Goal: Contribute content

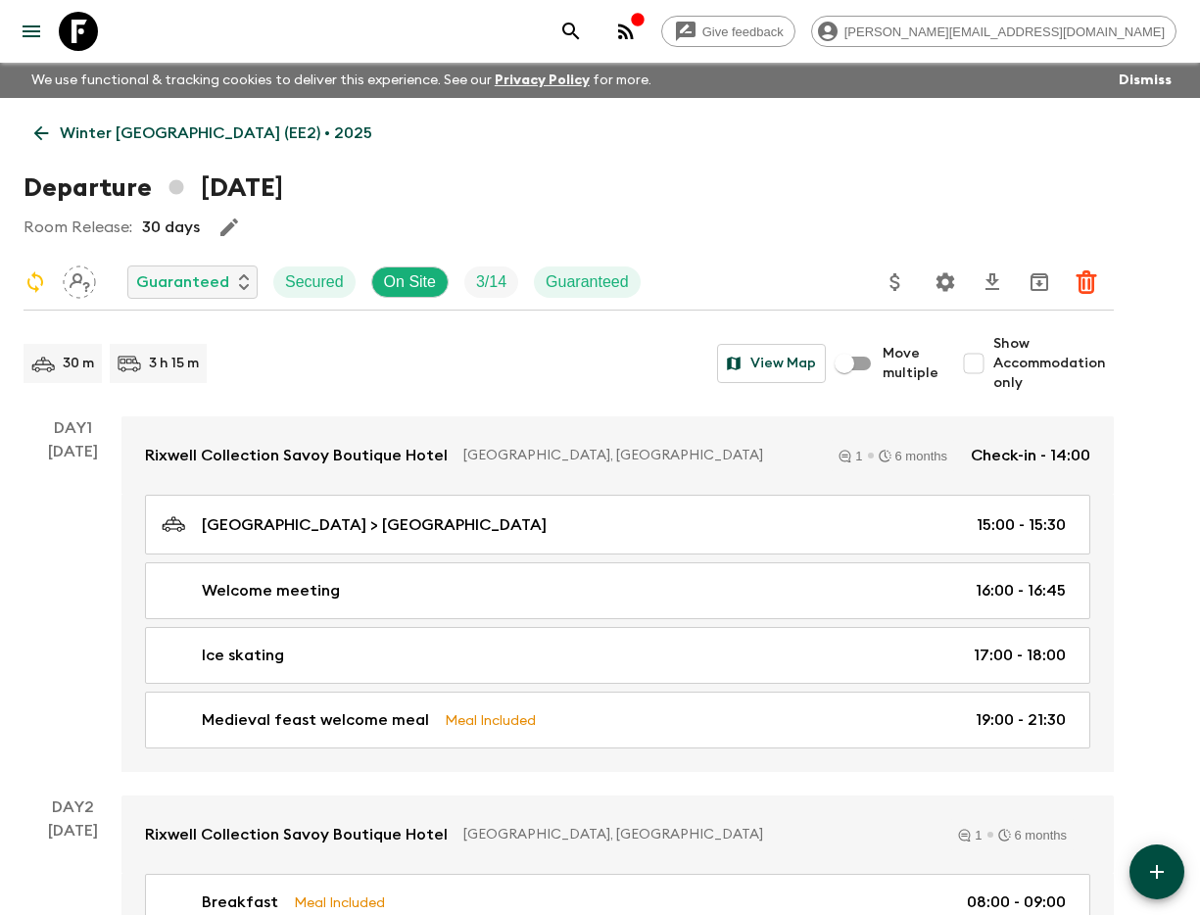
click at [583, 30] on icon "search adventures" at bounding box center [571, 32] width 24 height 24
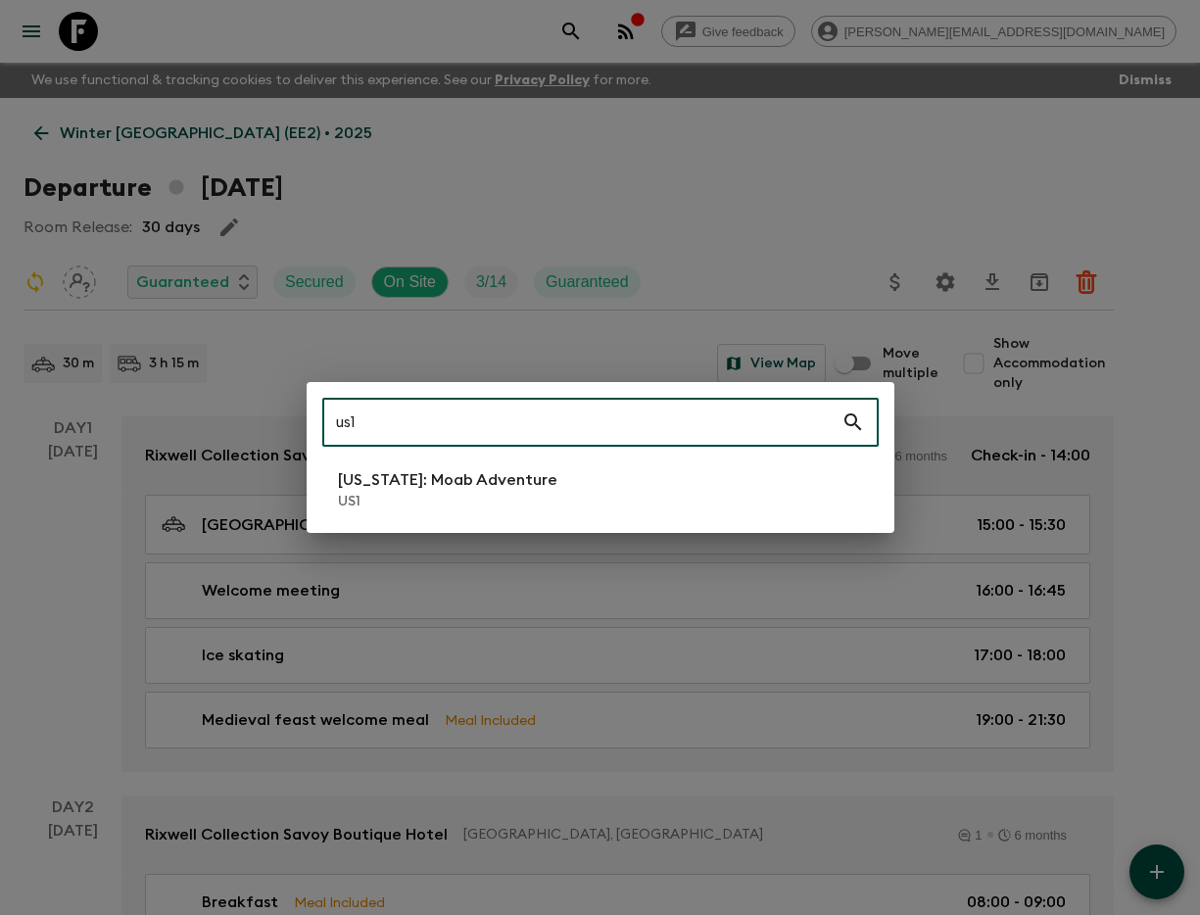
type input "us1"
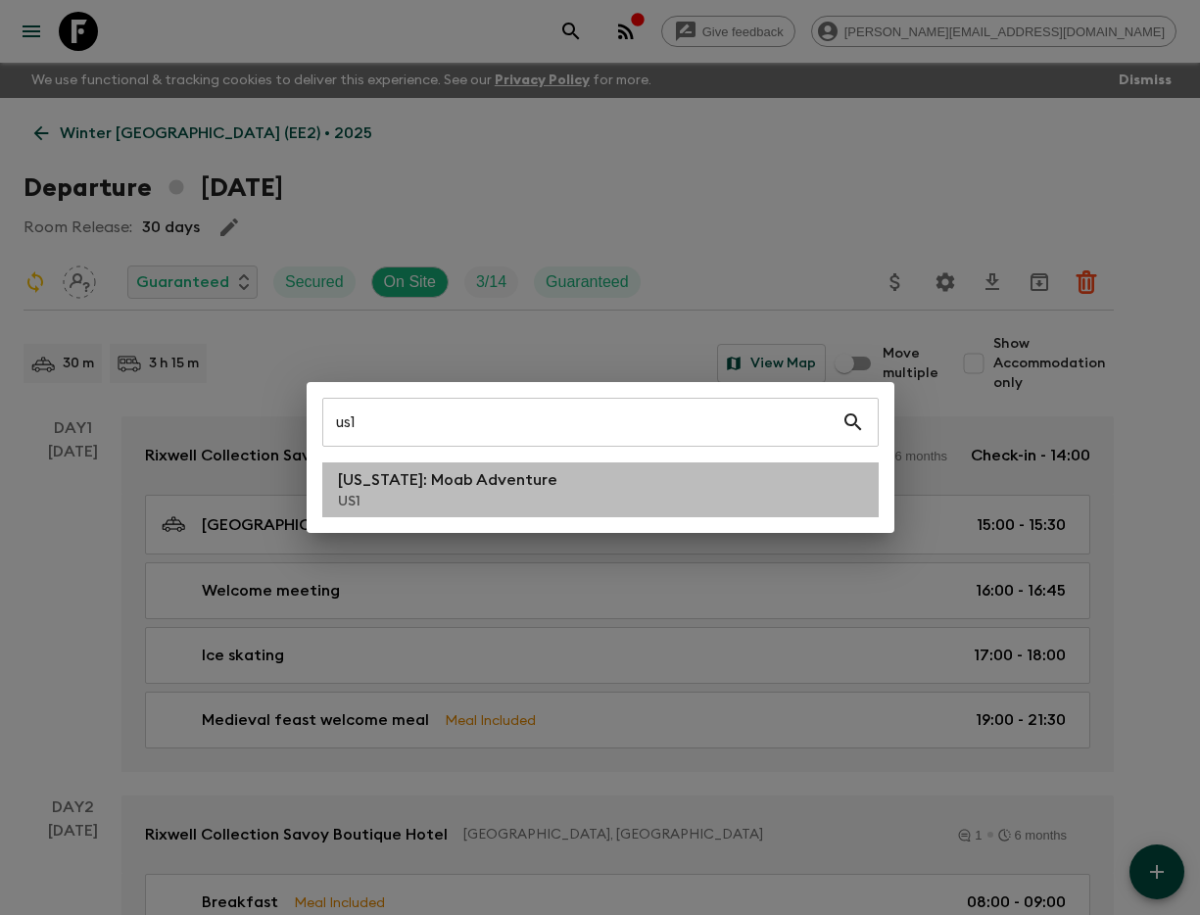
click at [425, 495] on p "US1" at bounding box center [447, 502] width 219 height 20
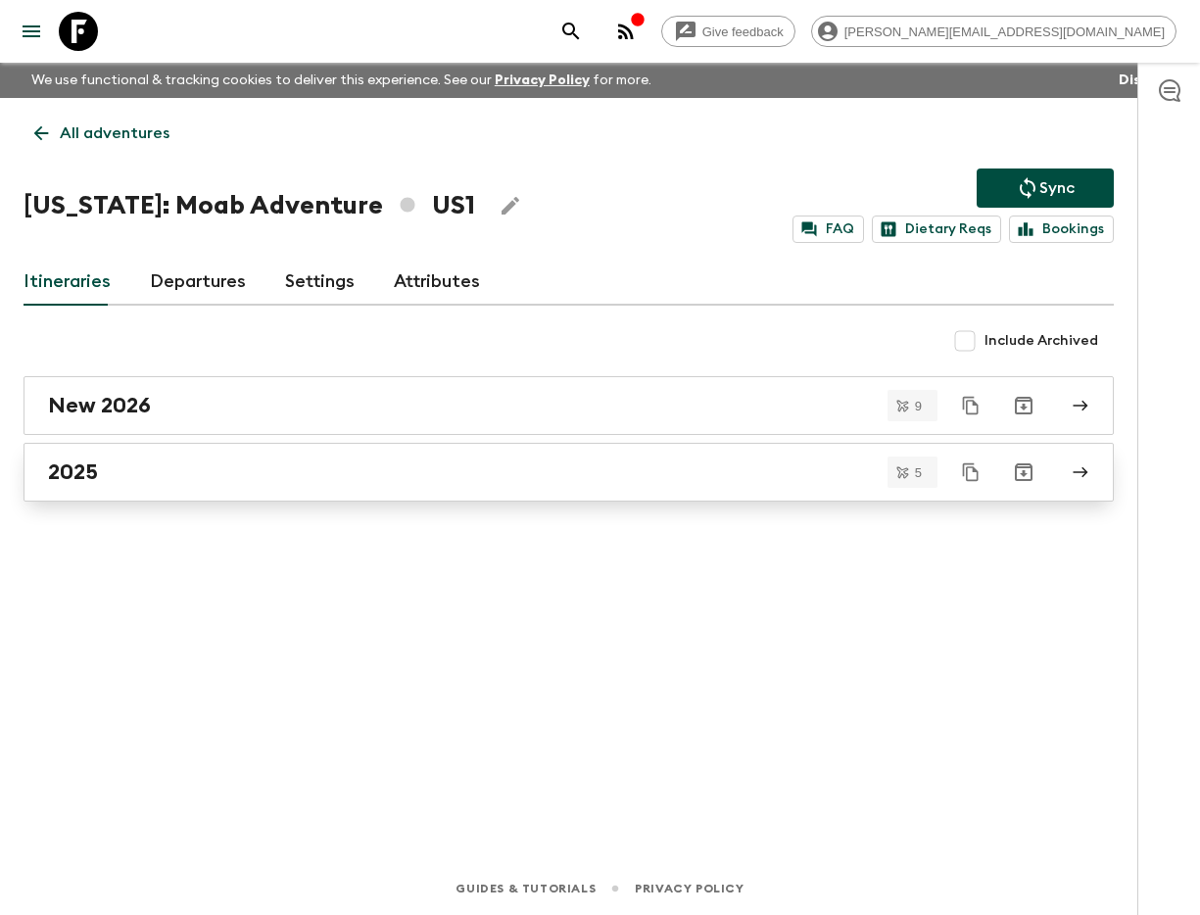
click at [255, 484] on div "2025" at bounding box center [550, 471] width 1004 height 25
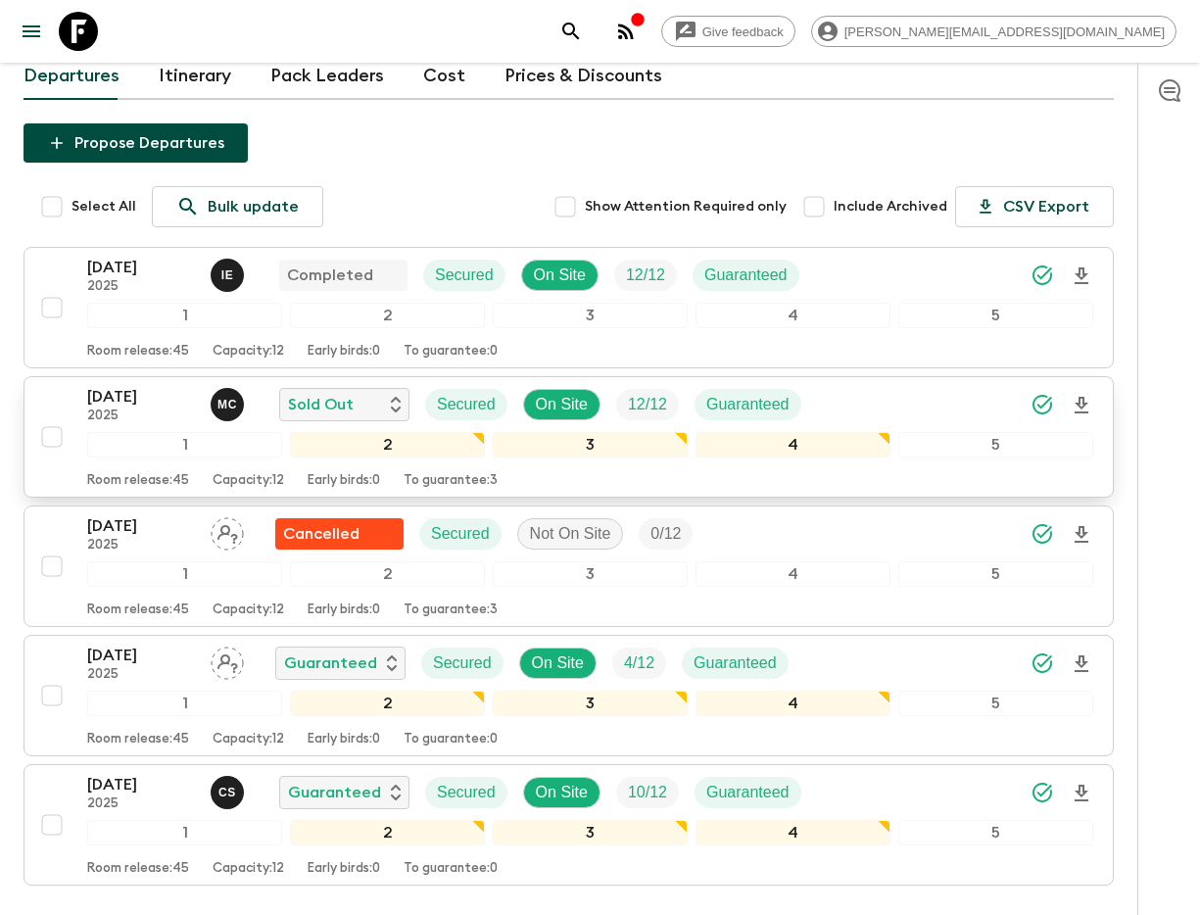
scroll to position [319, 0]
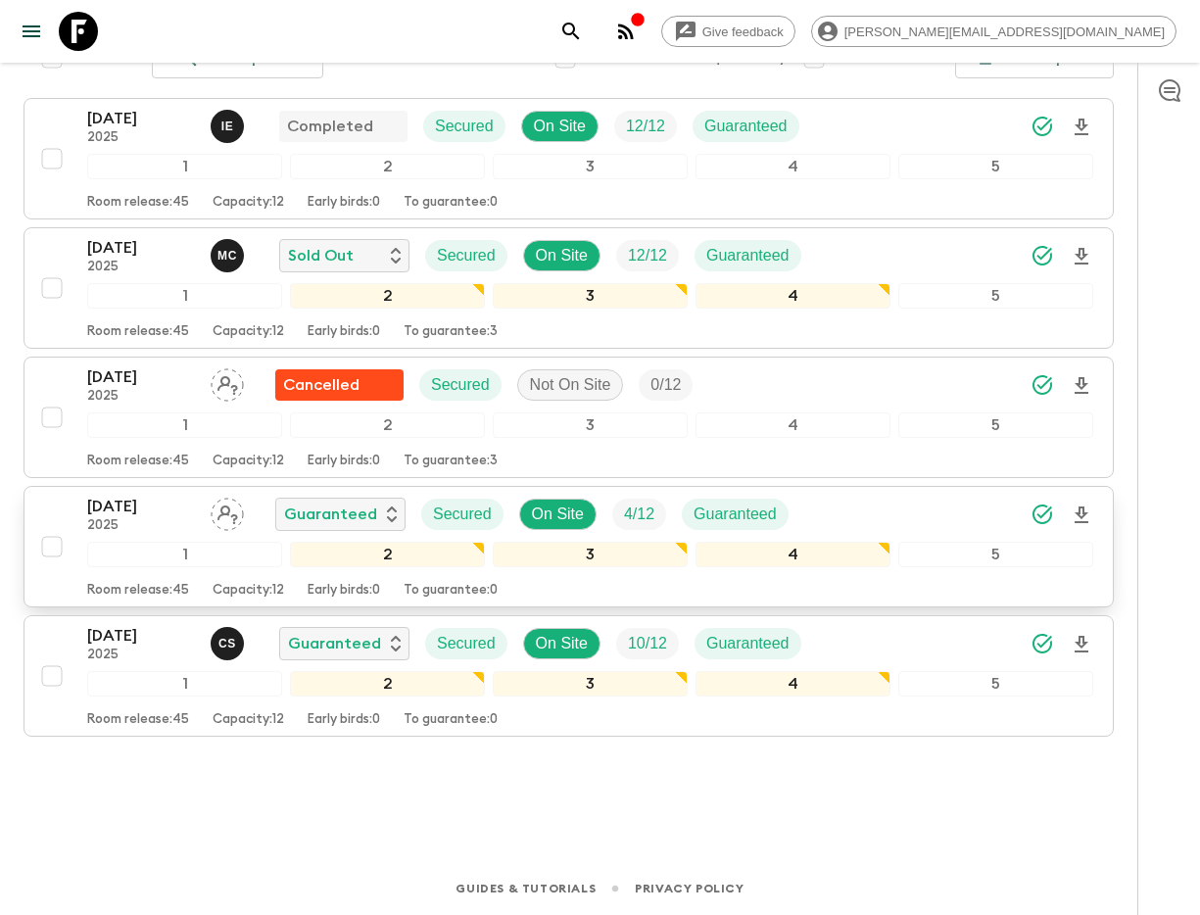
click at [137, 505] on p "[DATE]" at bounding box center [141, 507] width 108 height 24
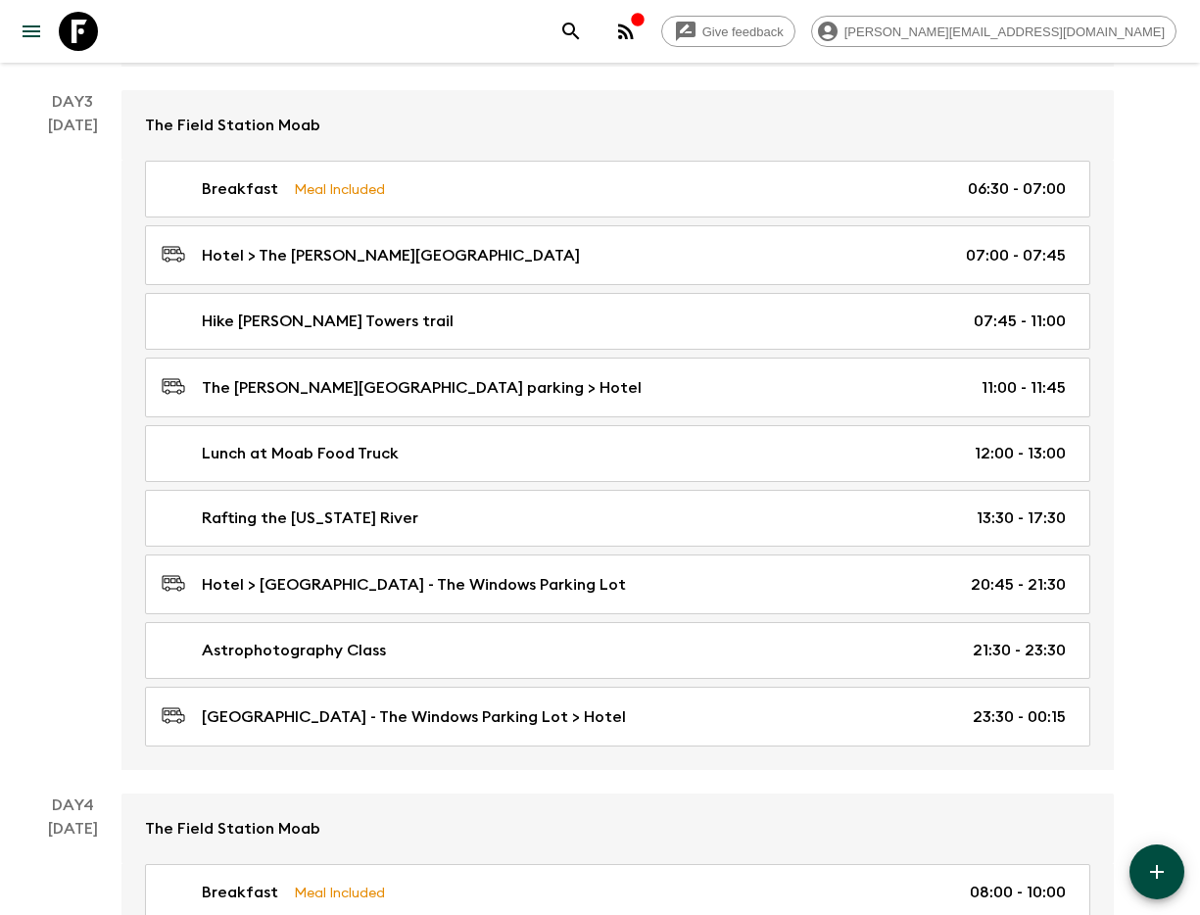
scroll to position [1222, 0]
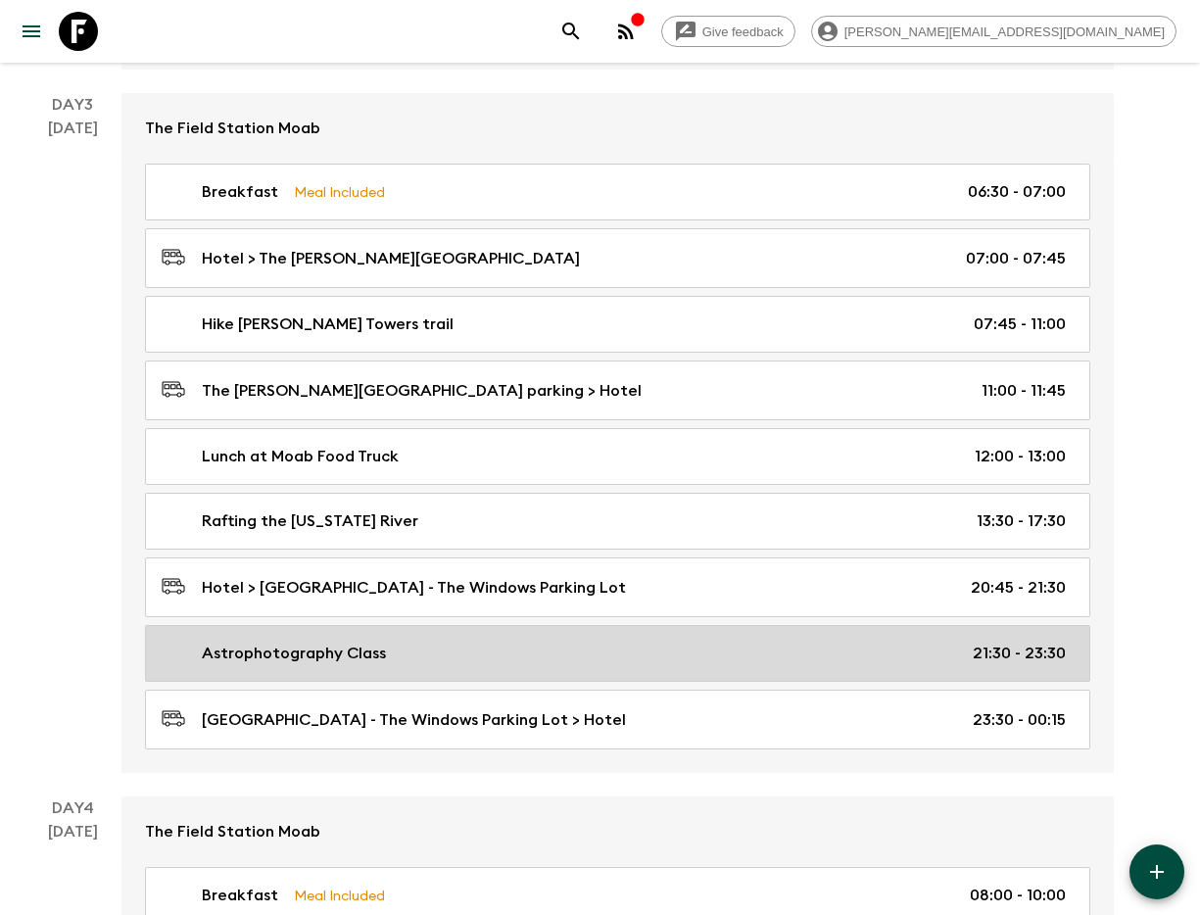
click at [450, 643] on div "Astrophotography Class 21:30 - 23:30" at bounding box center [614, 654] width 904 height 24
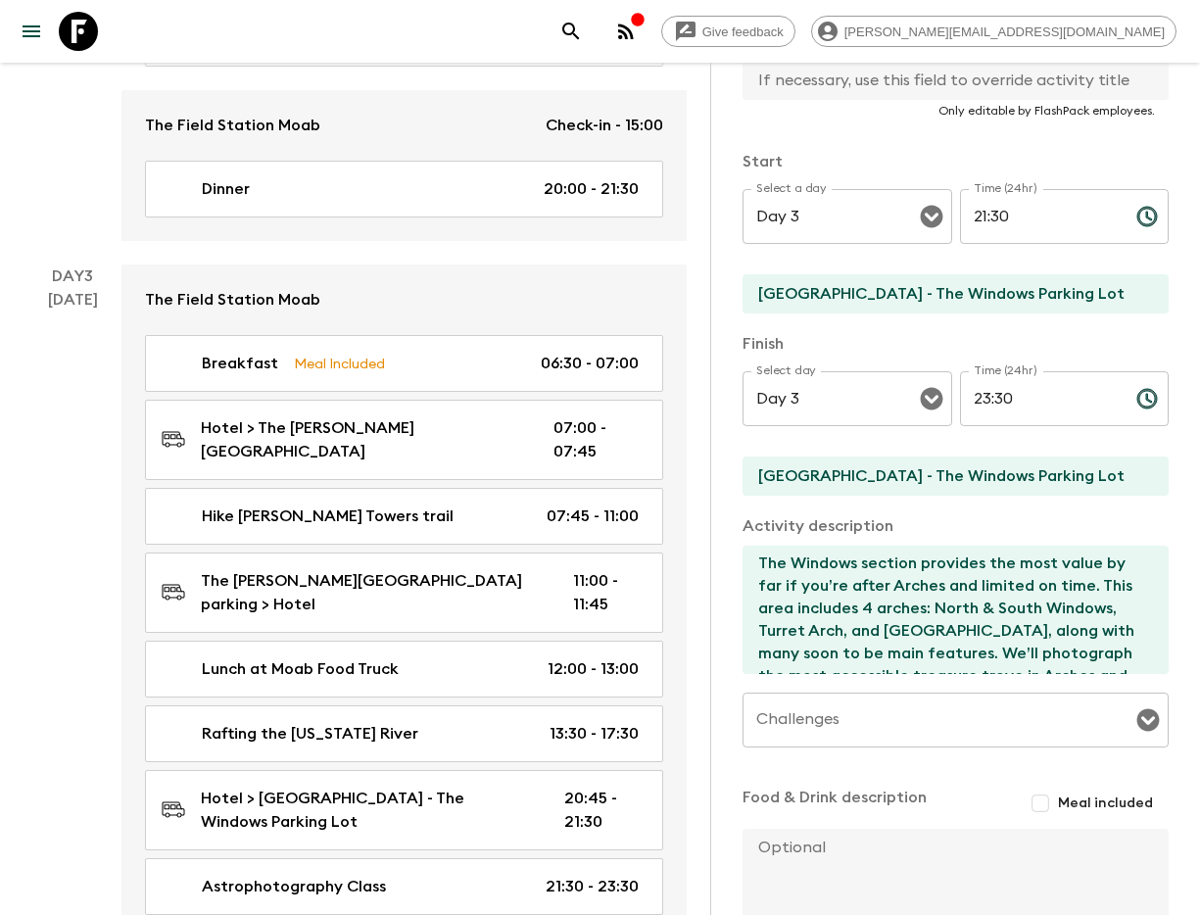
scroll to position [1146, 0]
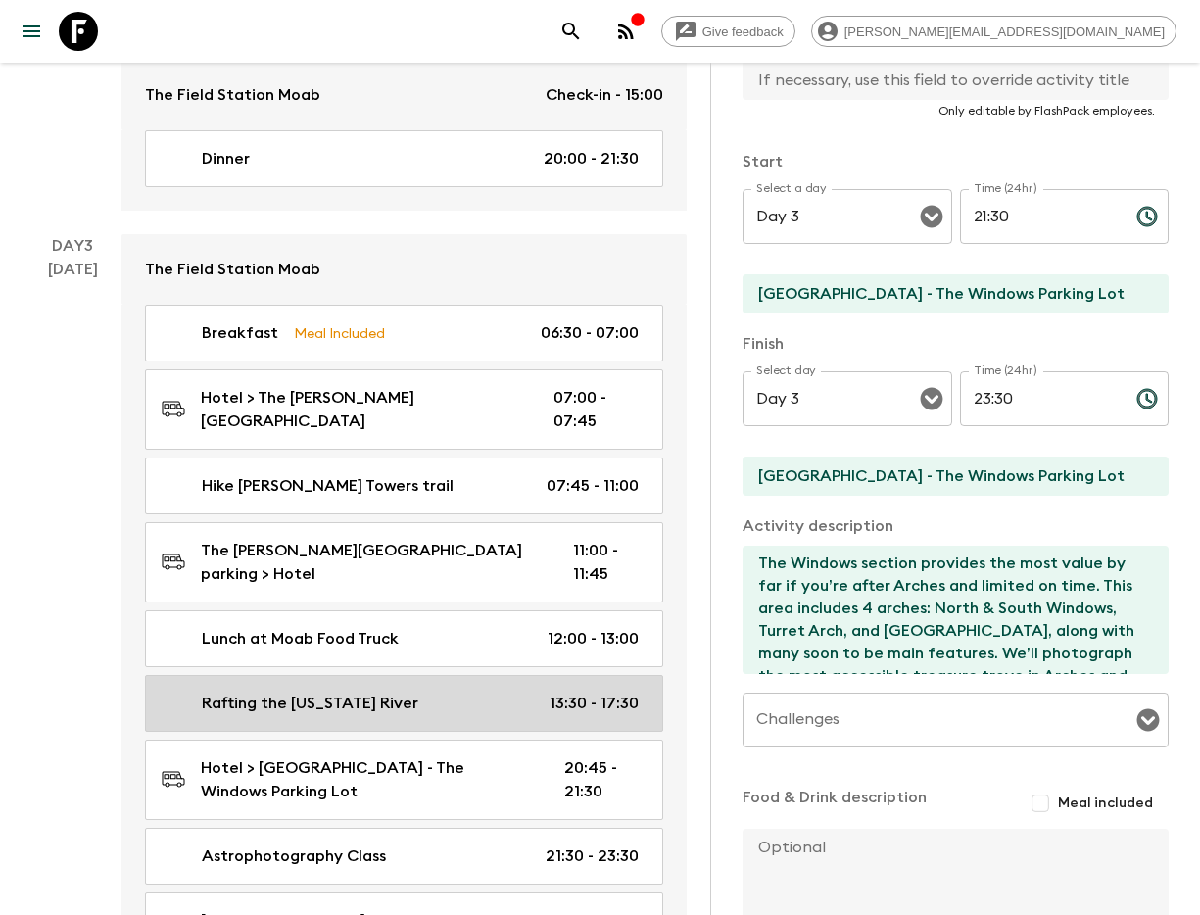
click at [313, 691] on p "Rafting the [US_STATE] River" at bounding box center [310, 703] width 216 height 24
type input "Rafting the [US_STATE] River"
type input "Moab"
type textarea "Adventure Level : Mild: Small rapids, relaxing float. Class of Rapids : I – II …"
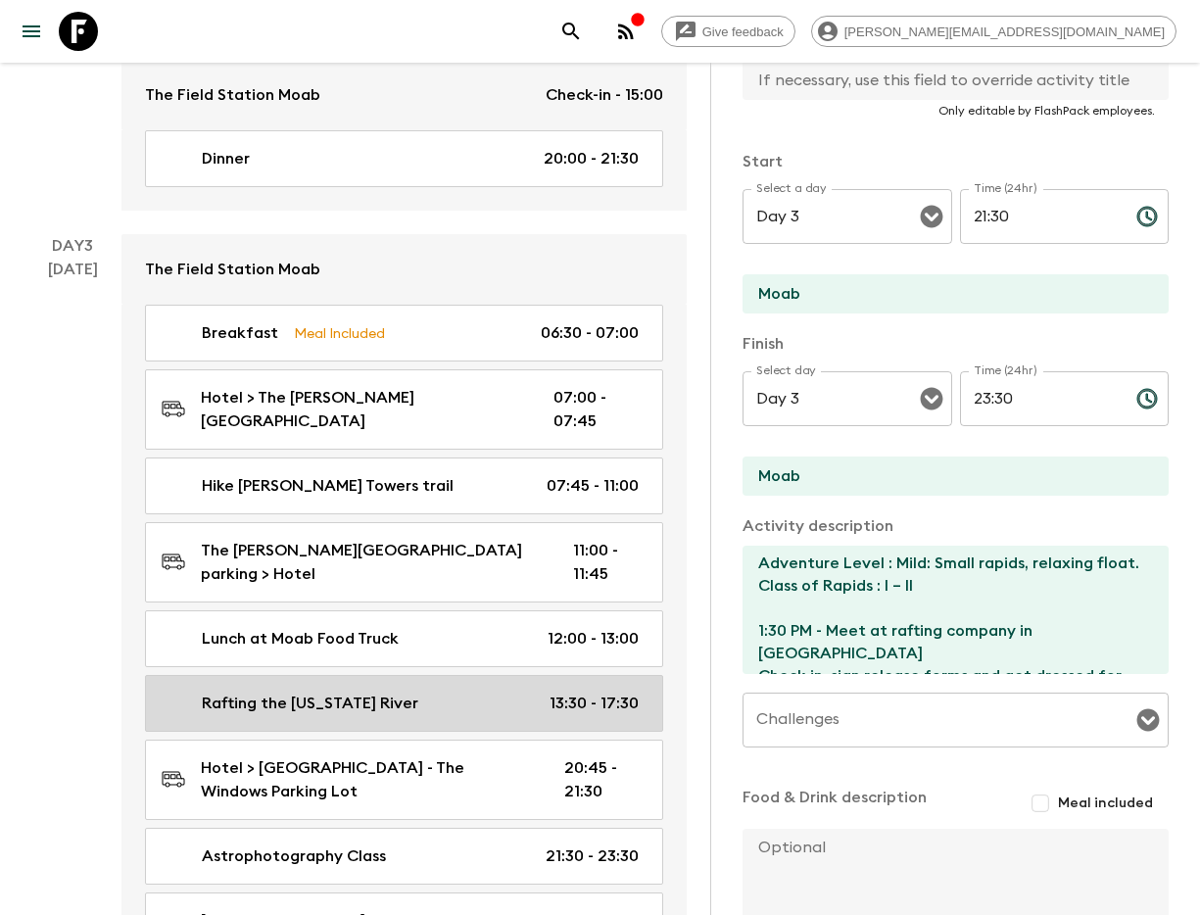
type input "13:30"
type input "17:30"
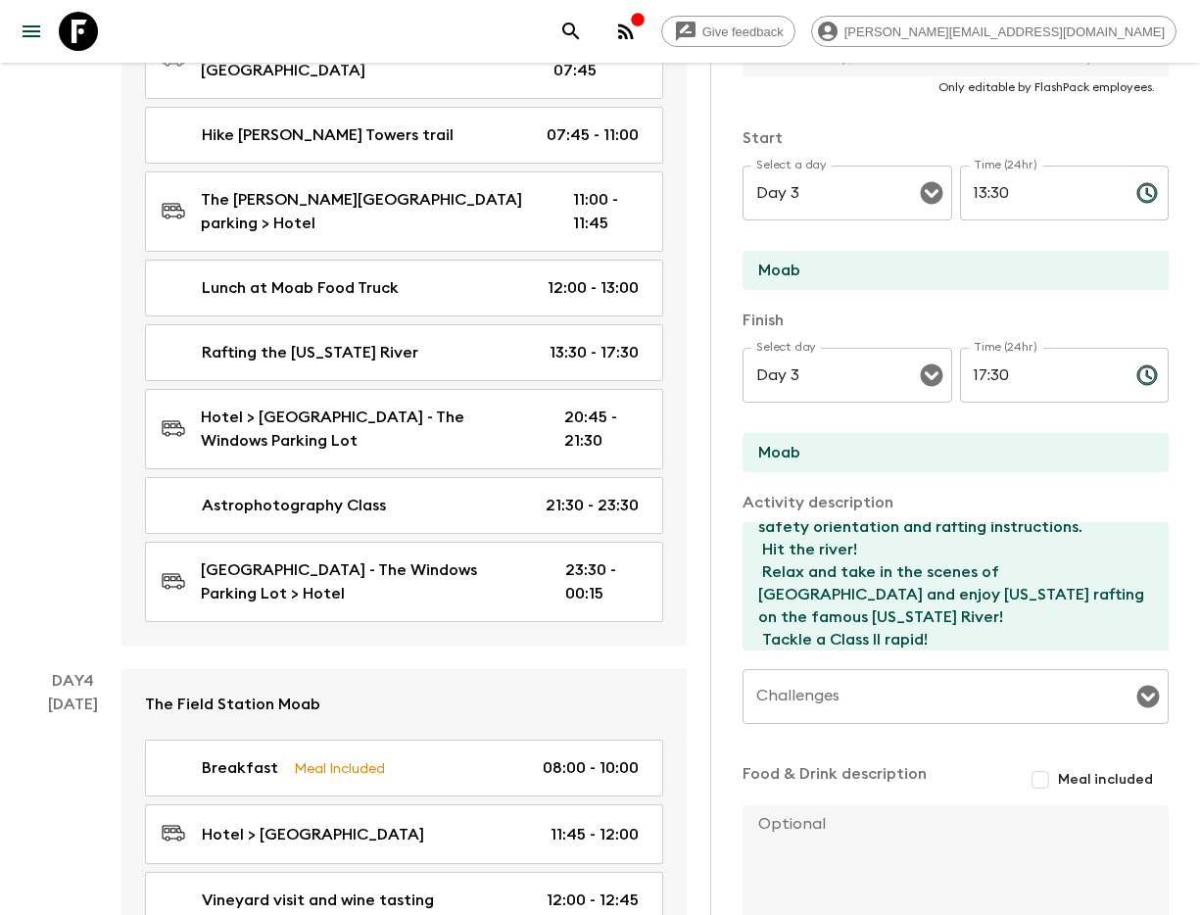
scroll to position [1399, 0]
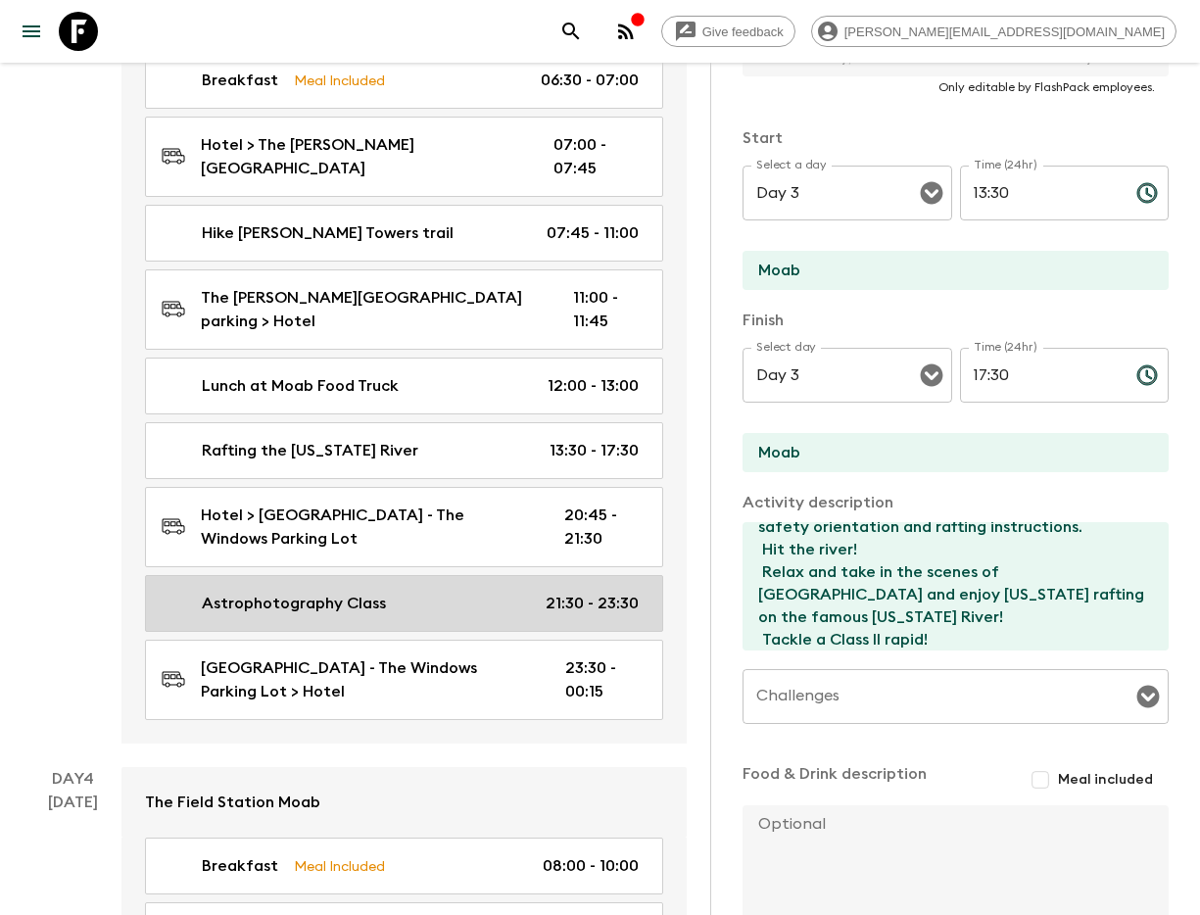
click at [275, 575] on link "Astrophotography Class 21:30 - 23:30" at bounding box center [404, 603] width 518 height 57
type input "Astrophotography Class"
type input "[GEOGRAPHIC_DATA] - The Windows Parking Lot"
type textarea "The Windows section provides the most value by far if you’re after Arches and l…"
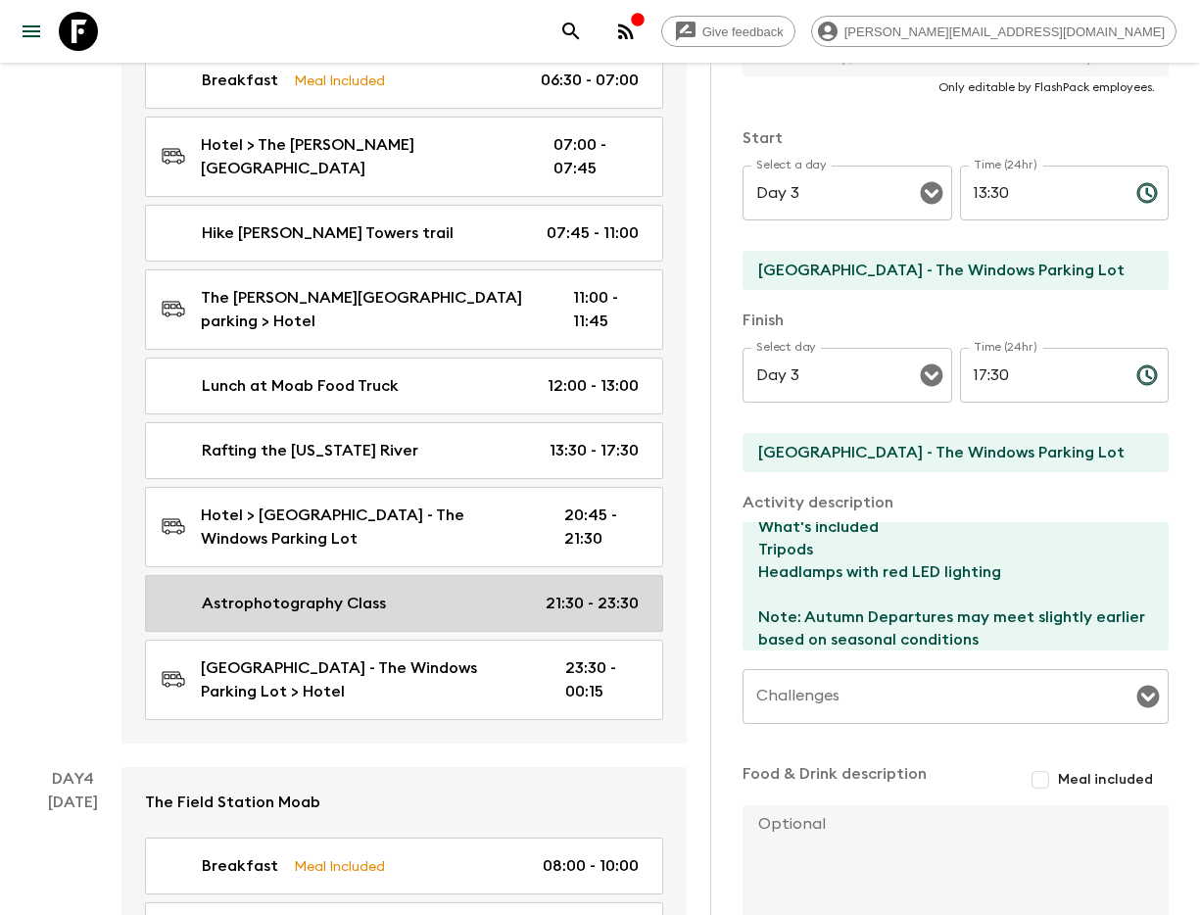
type input "21:30"
type input "23:30"
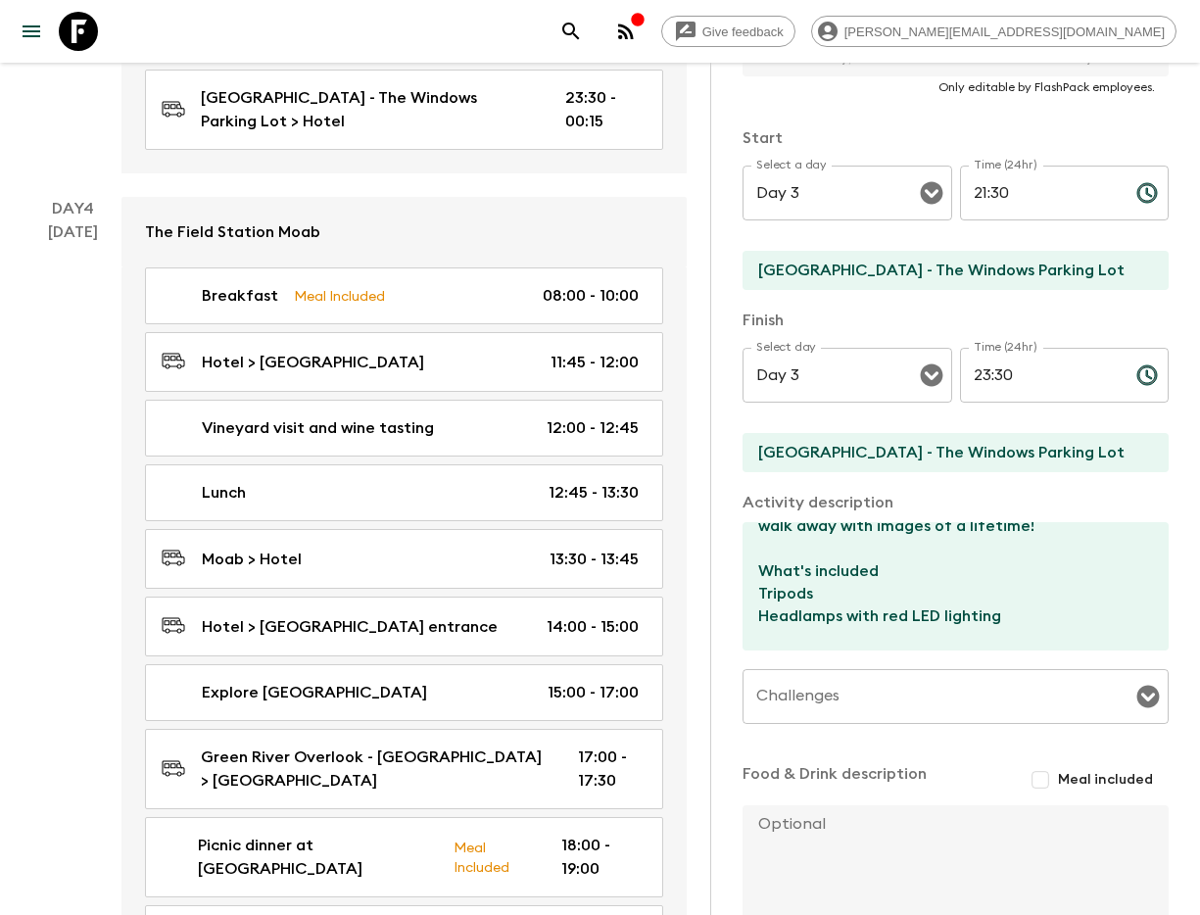
scroll to position [1978, 0]
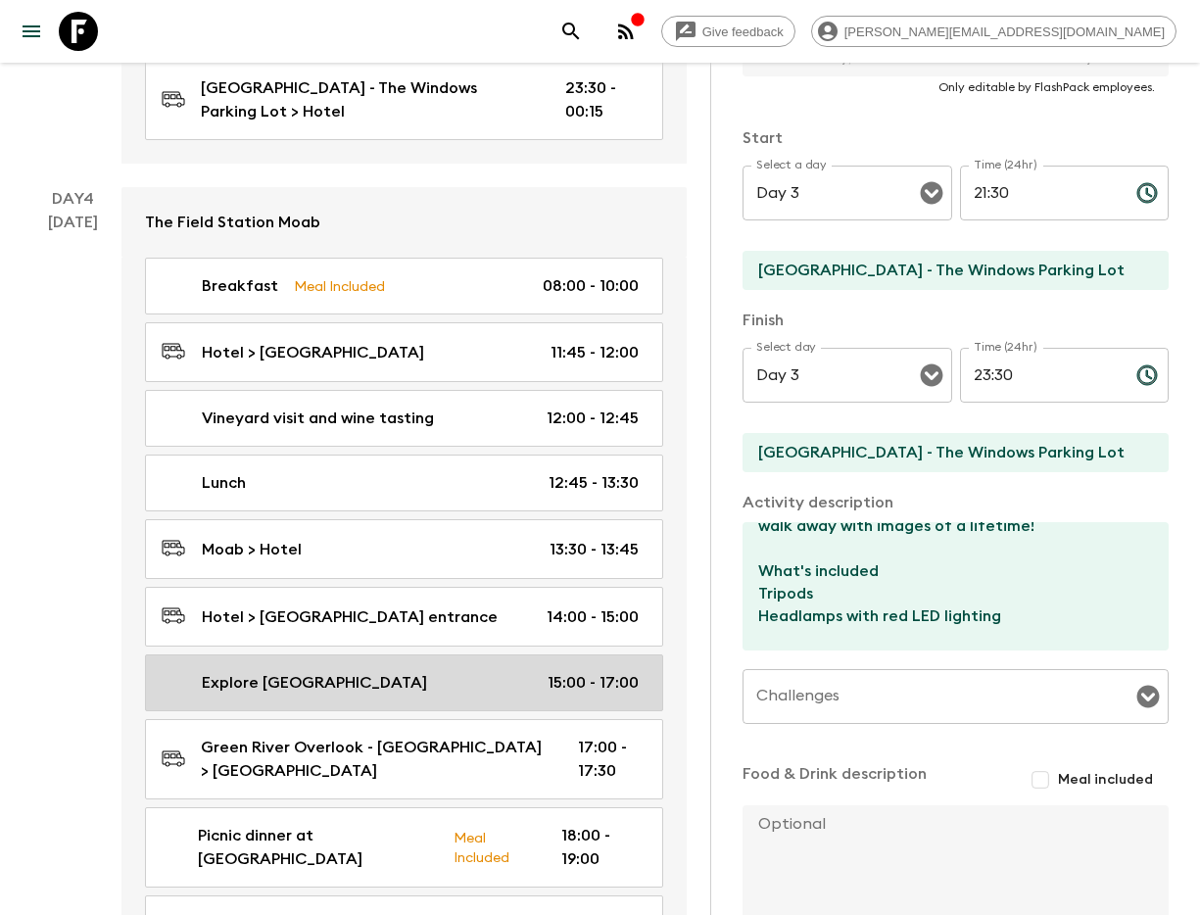
click at [242, 671] on p "Explore [GEOGRAPHIC_DATA]" at bounding box center [314, 683] width 225 height 24
type input "Explore [GEOGRAPHIC_DATA]"
checkbox input "false"
type input "[GEOGRAPHIC_DATA] entrance"
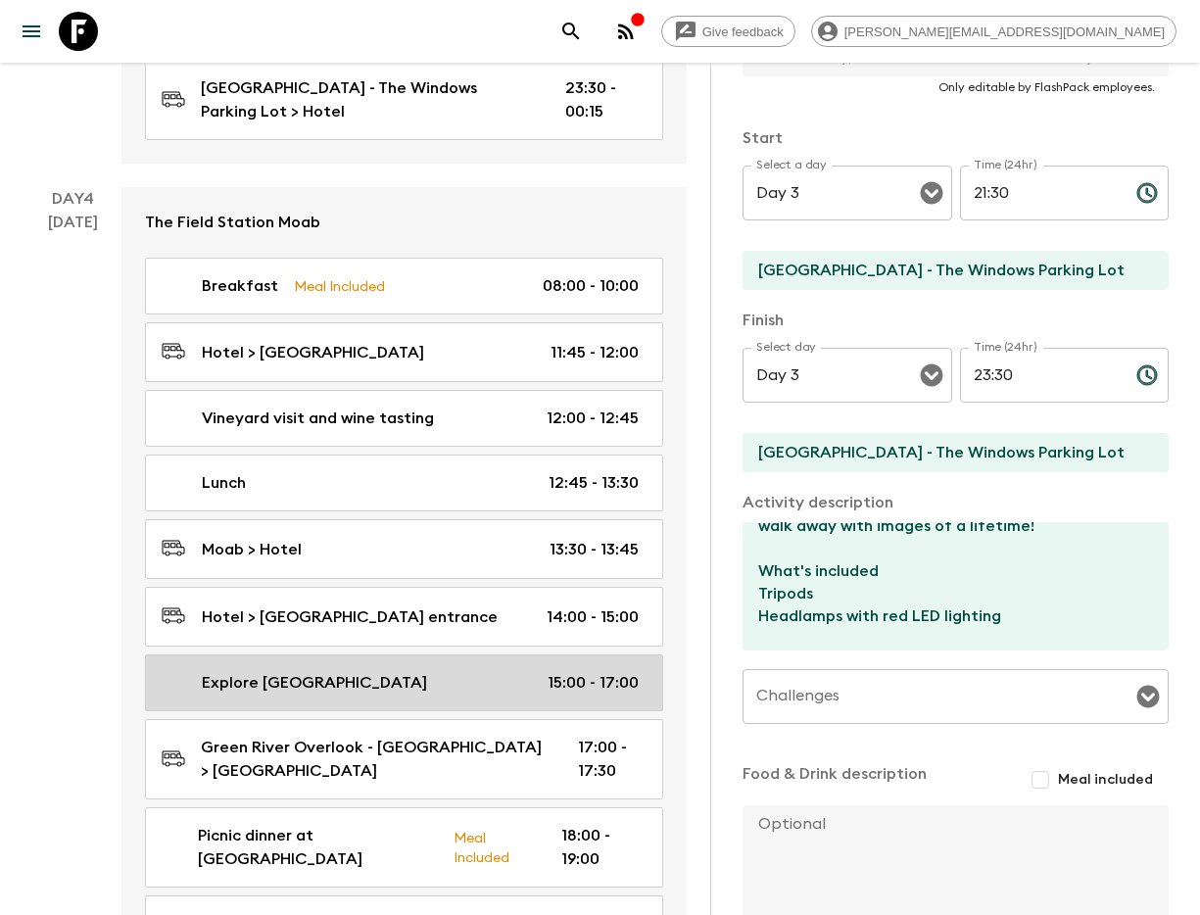
type textarea "Few stops along the scenic road in [GEOGRAPHIC_DATA] in the [GEOGRAPHIC_DATA] o…"
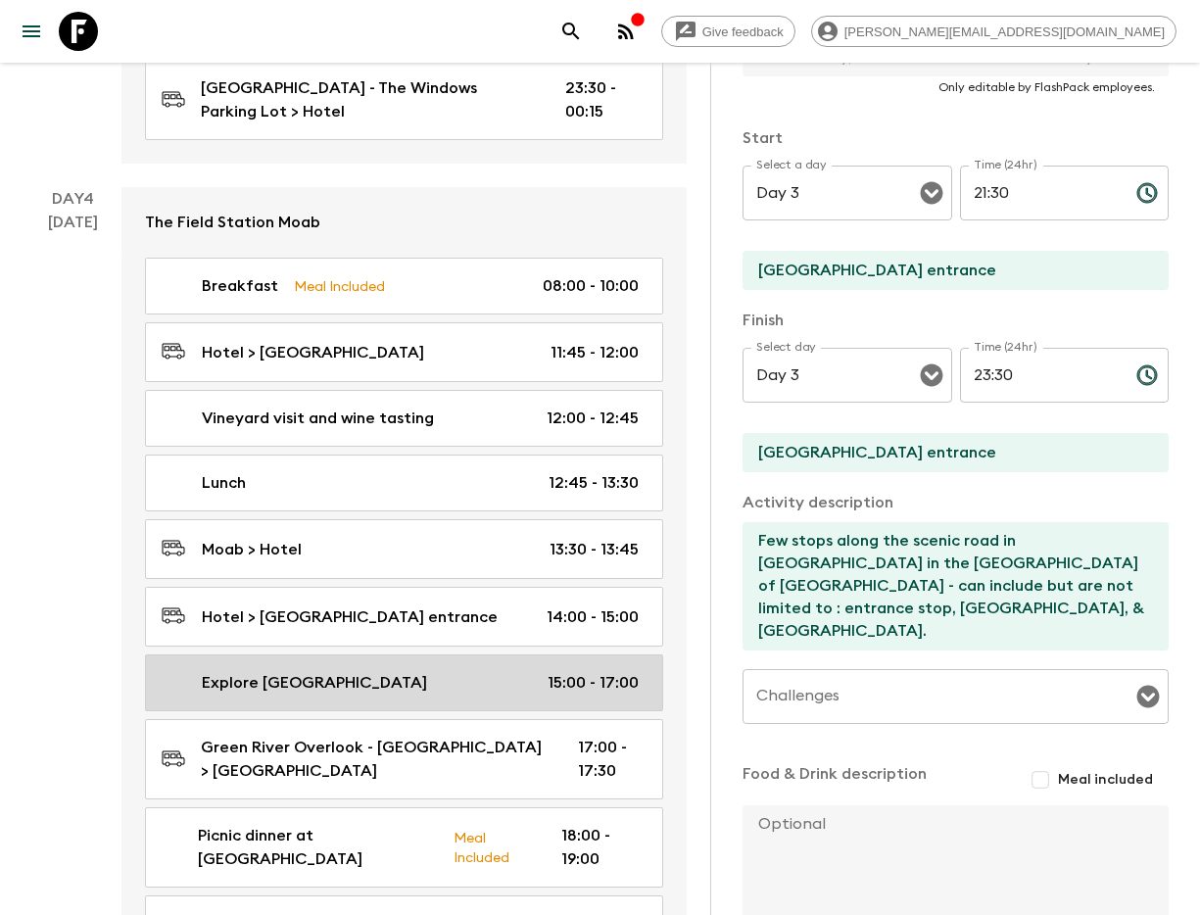
type input "Day 4"
type input "15:00"
type input "Day 4"
type input "17:00"
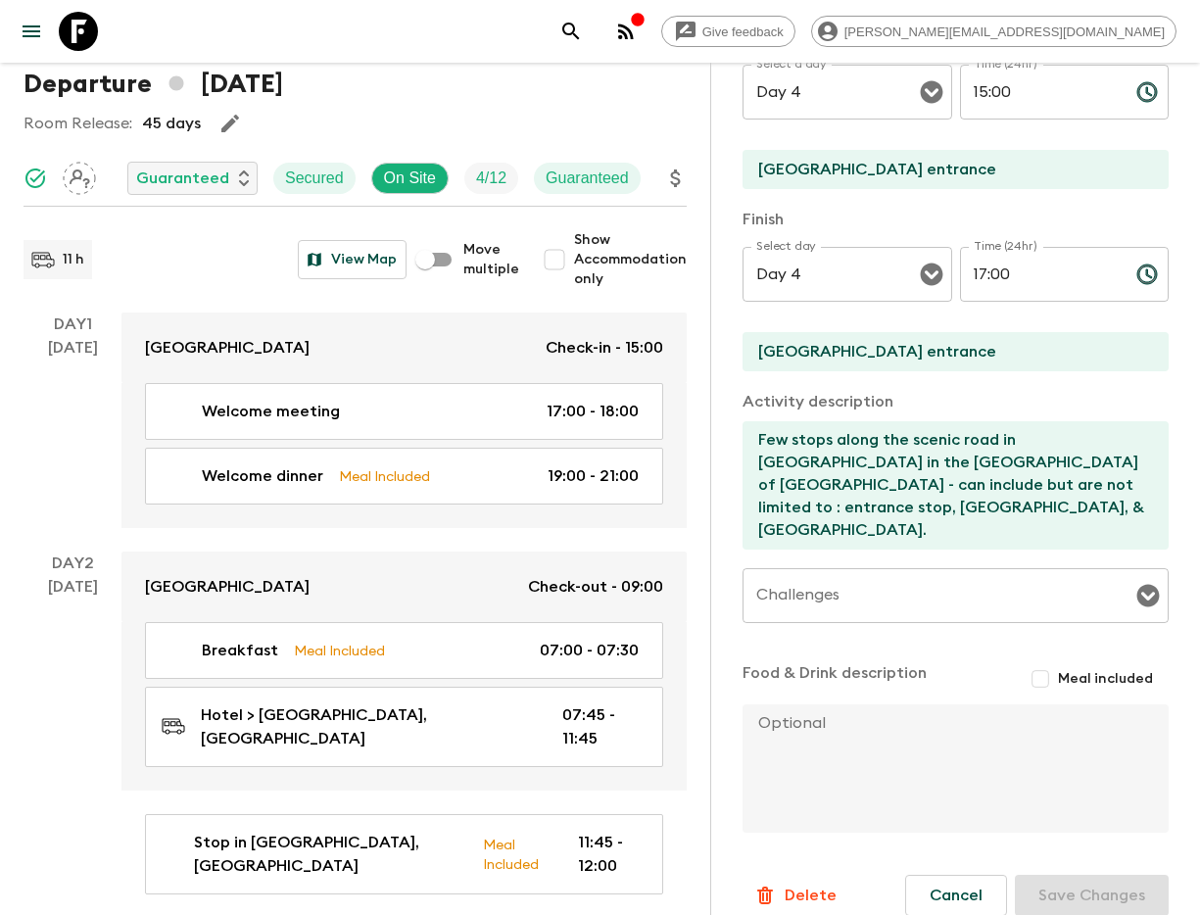
scroll to position [103, 0]
